Goal: Information Seeking & Learning: Learn about a topic

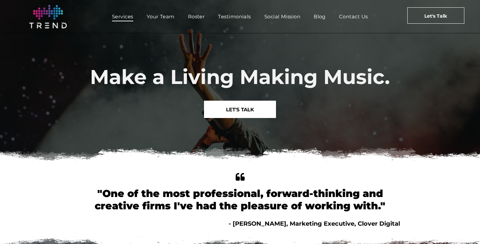
click at [128, 20] on span "Services" at bounding box center [122, 17] width 21 height 10
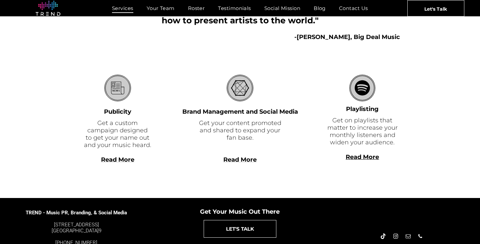
scroll to position [205, 0]
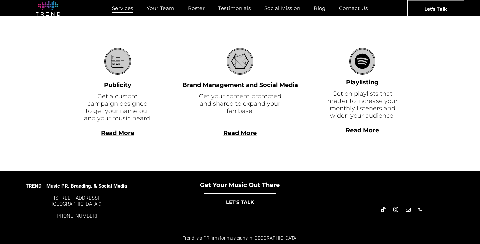
click at [357, 132] on b "Read More" at bounding box center [362, 130] width 33 height 7
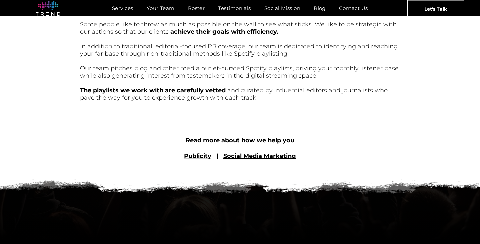
scroll to position [286, 0]
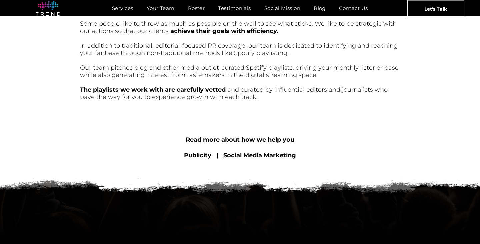
click at [260, 153] on link "Social Media Marketing" at bounding box center [259, 155] width 73 height 7
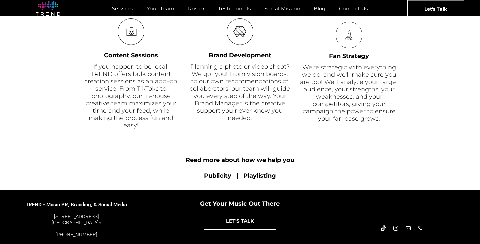
scroll to position [485, 0]
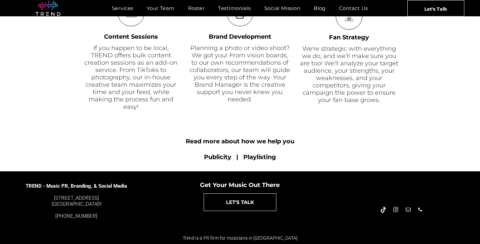
click at [217, 158] on font "Publicity" at bounding box center [217, 156] width 27 height 7
